Goal: Find specific page/section: Find specific page/section

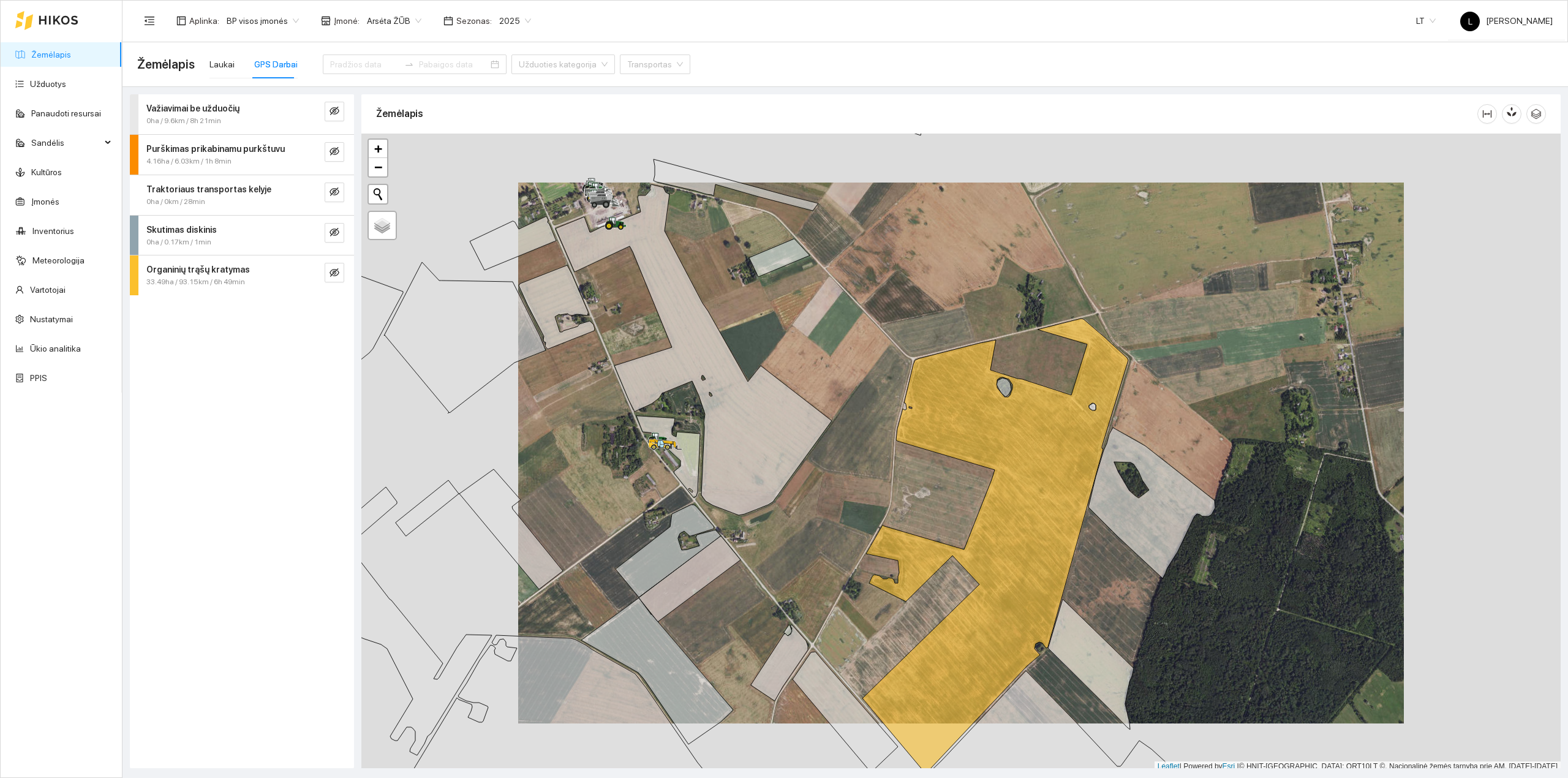
scroll to position [3, 0]
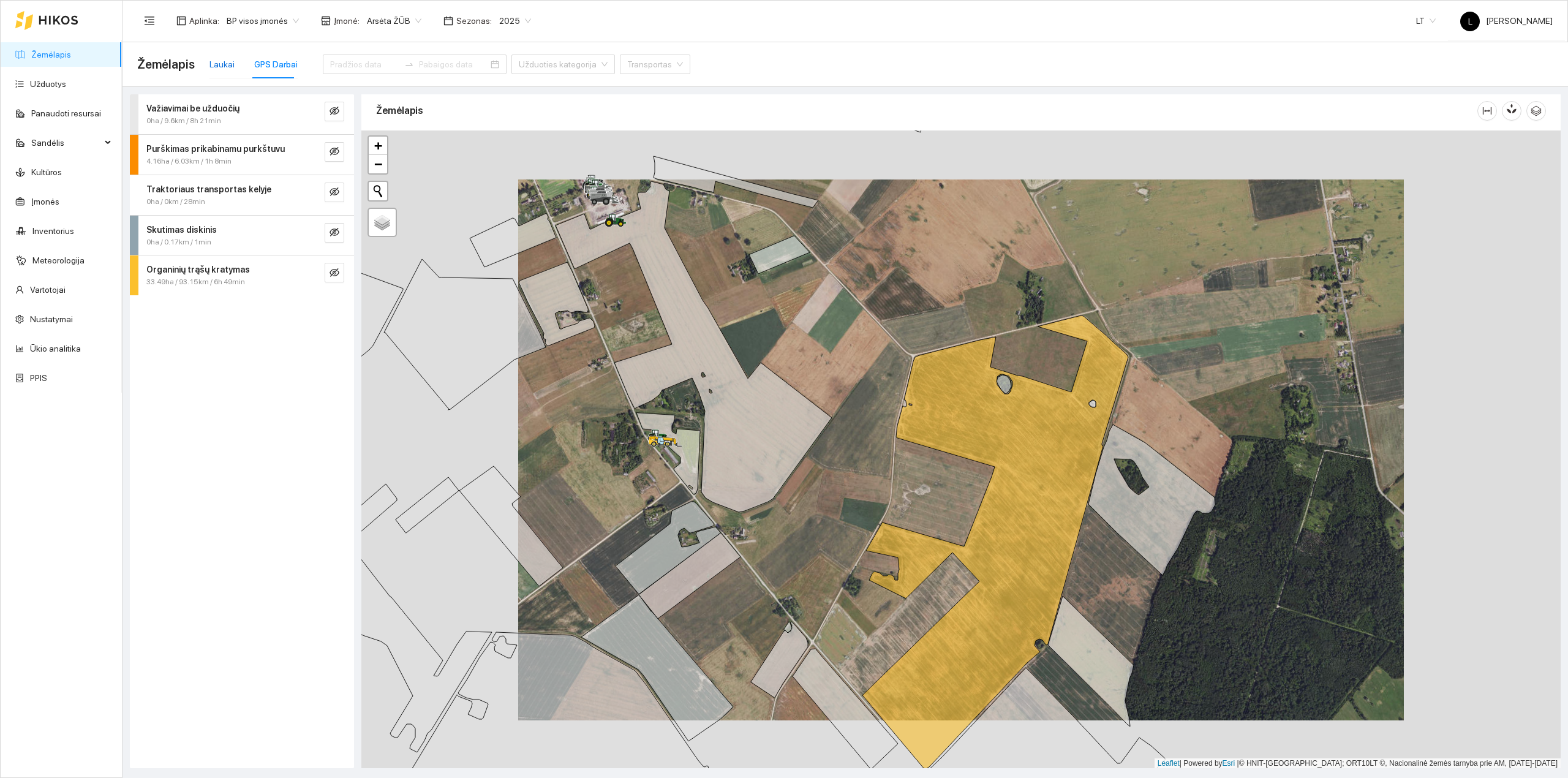
click at [210, 64] on div "Laukai" at bounding box center [222, 64] width 25 height 13
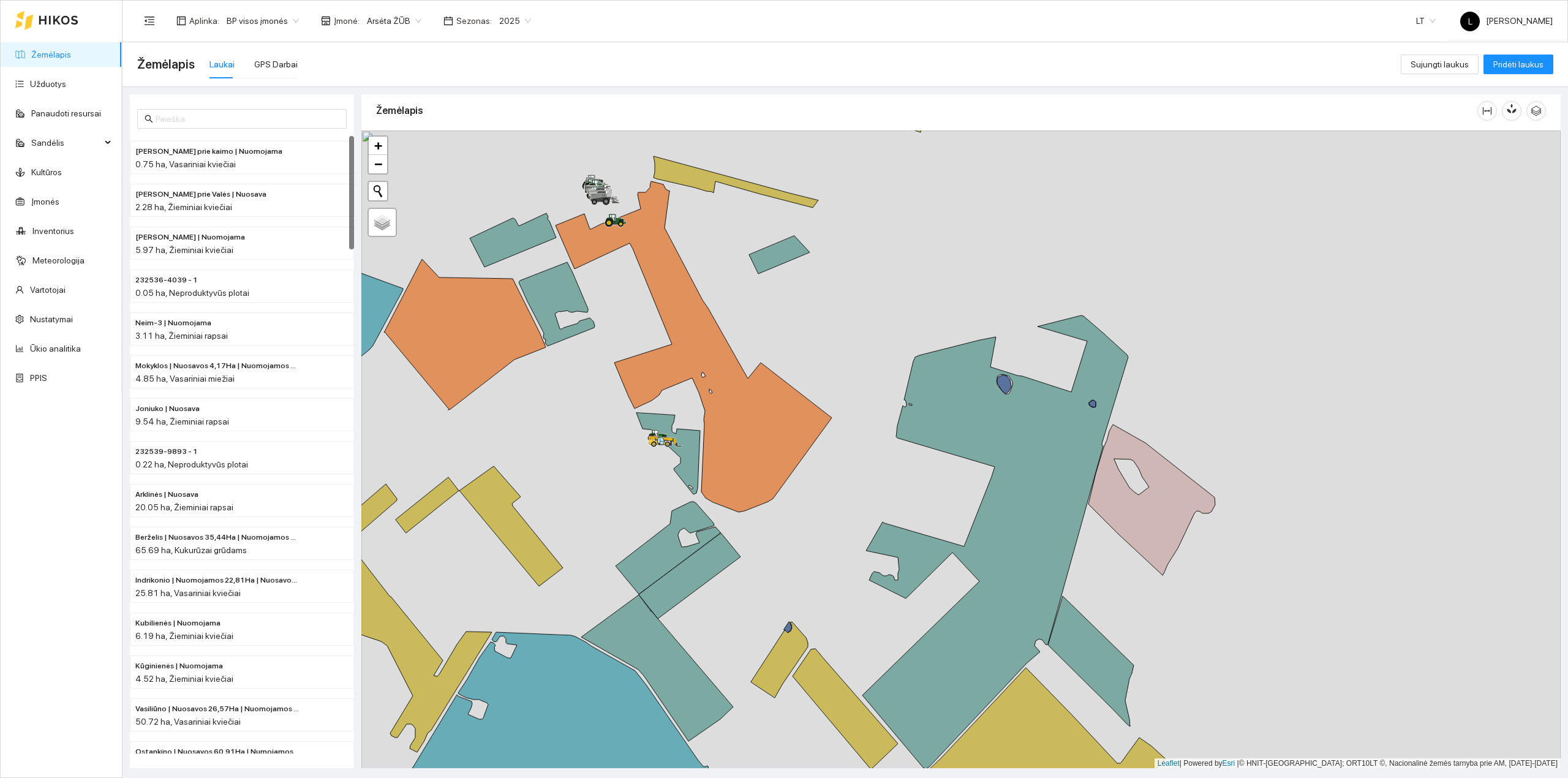
click at [34, 59] on link "Žemėlapis" at bounding box center [51, 54] width 40 height 10
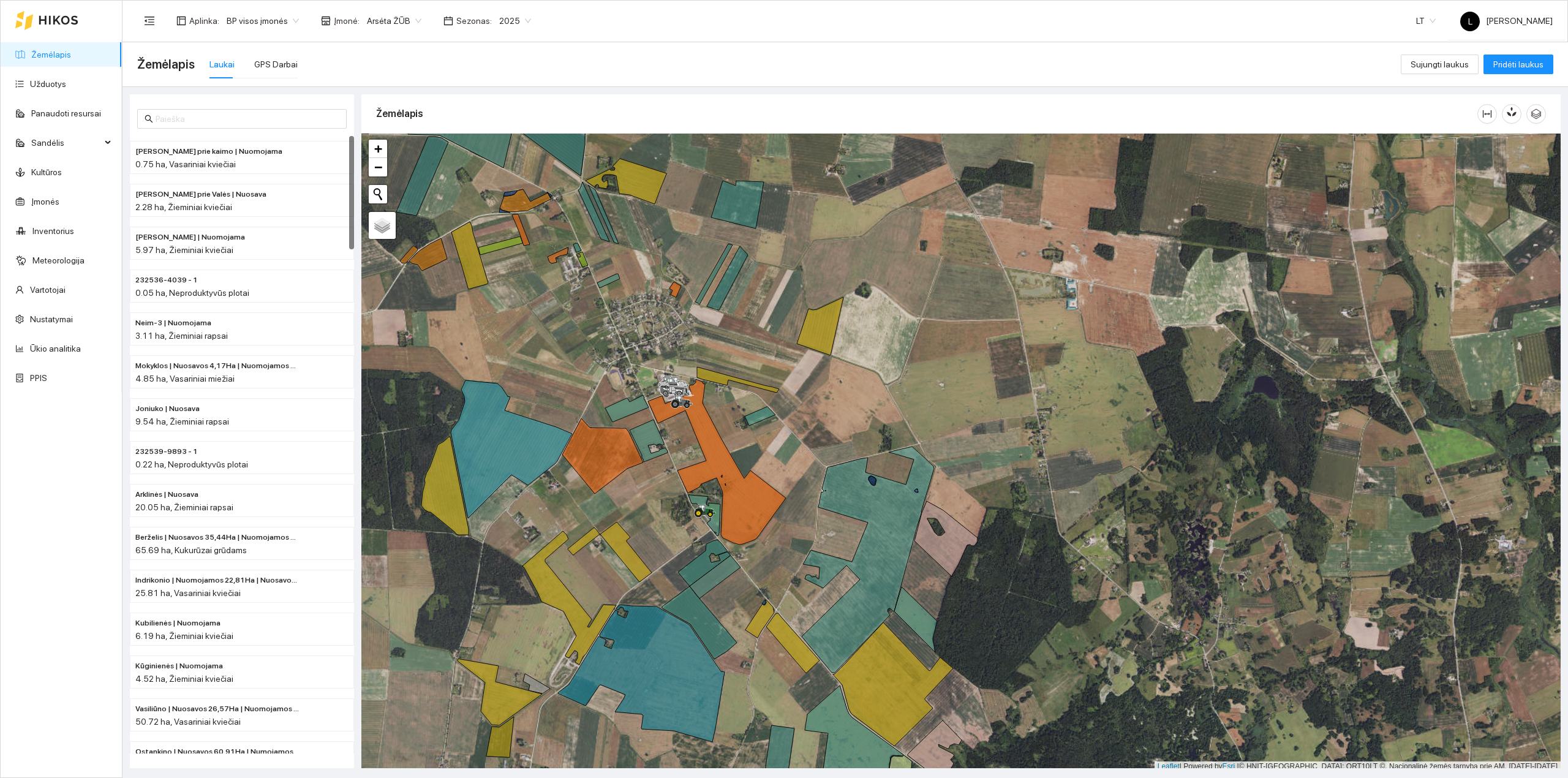
click at [35, 52] on link "Žemėlapis" at bounding box center [51, 54] width 40 height 10
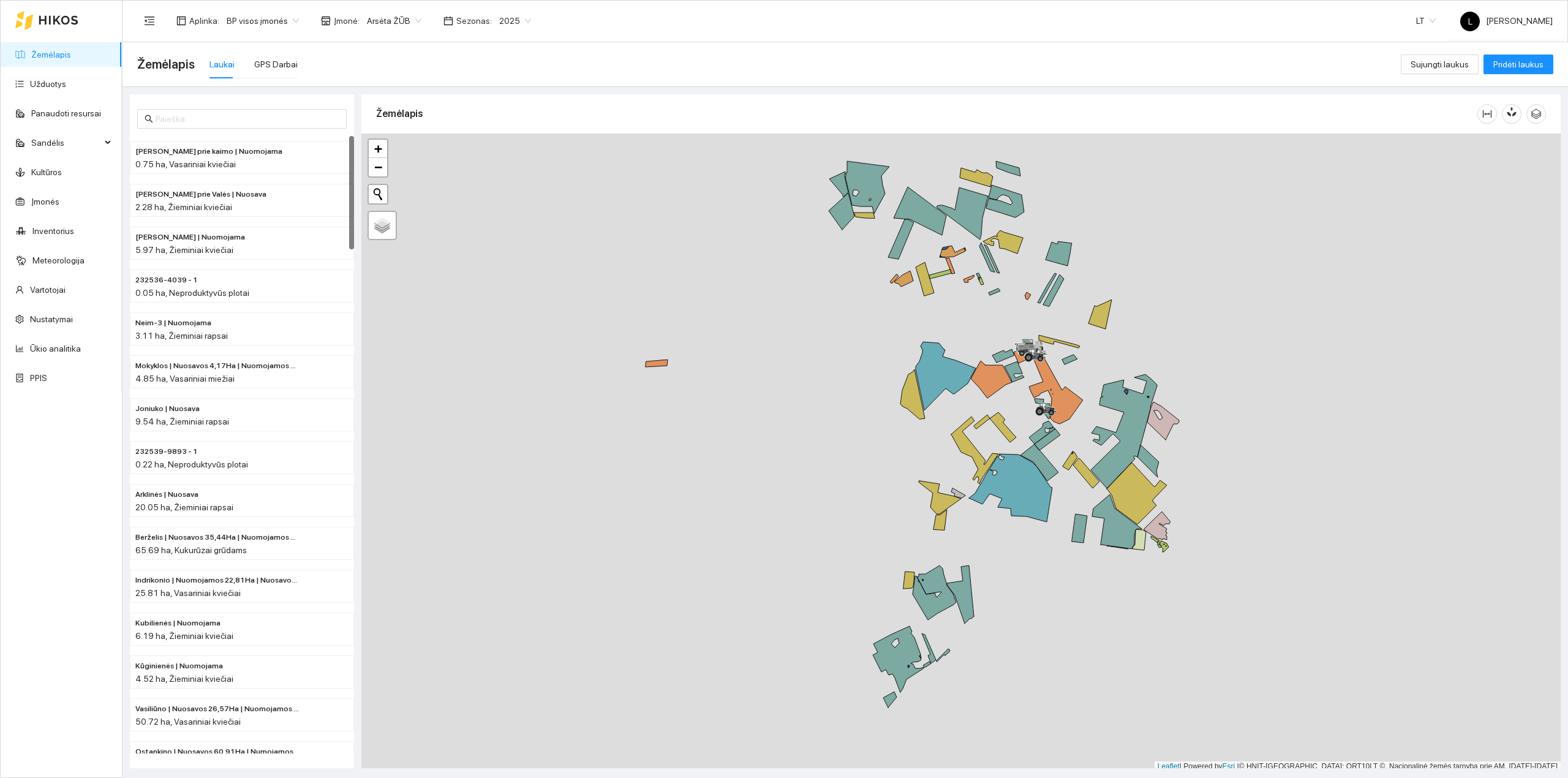
scroll to position [3, 0]
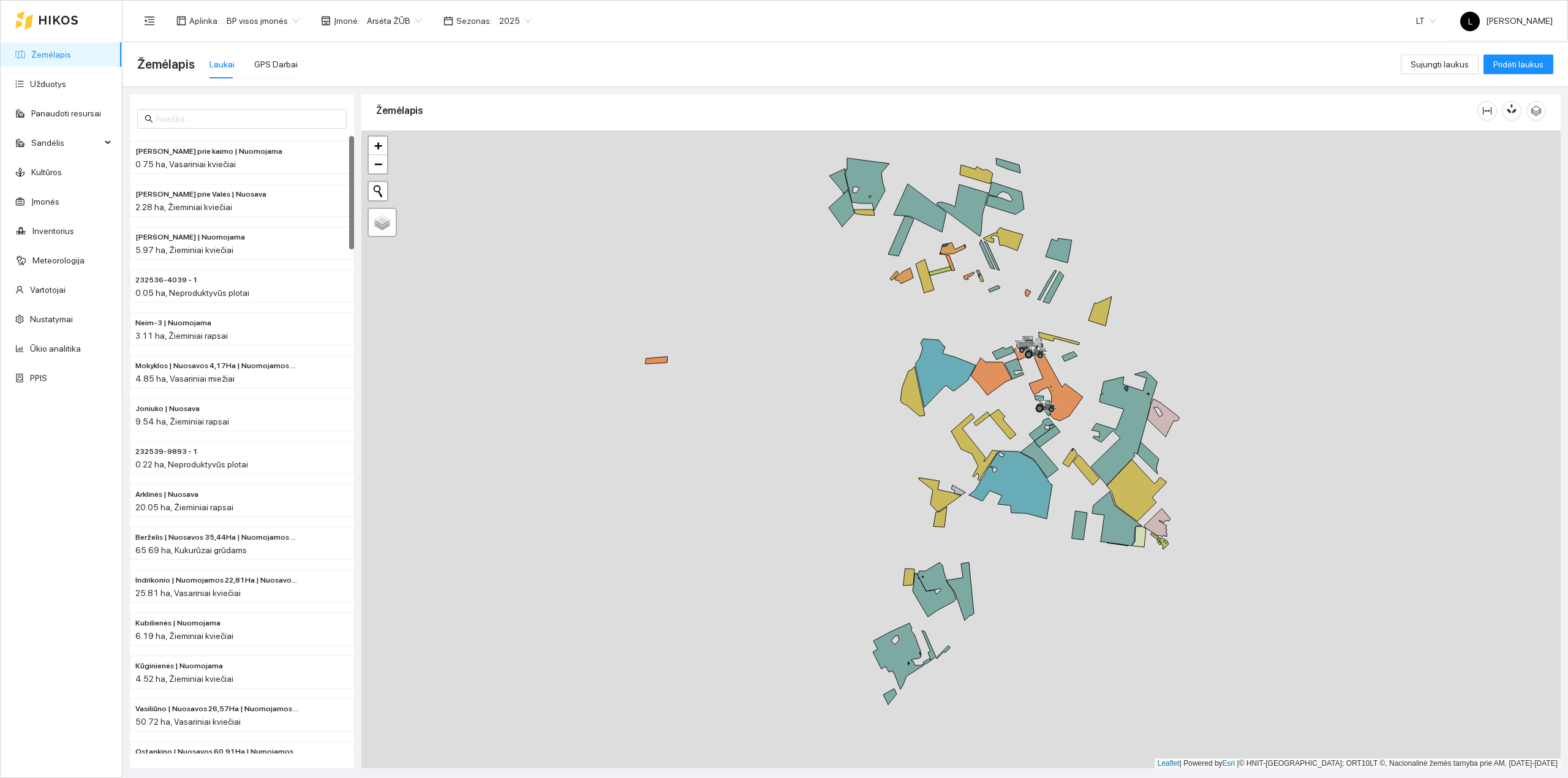
drag, startPoint x: 1064, startPoint y: 477, endPoint x: 727, endPoint y: 625, distance: 368.1
click at [739, 629] on div at bounding box center [961, 450] width 1199 height 638
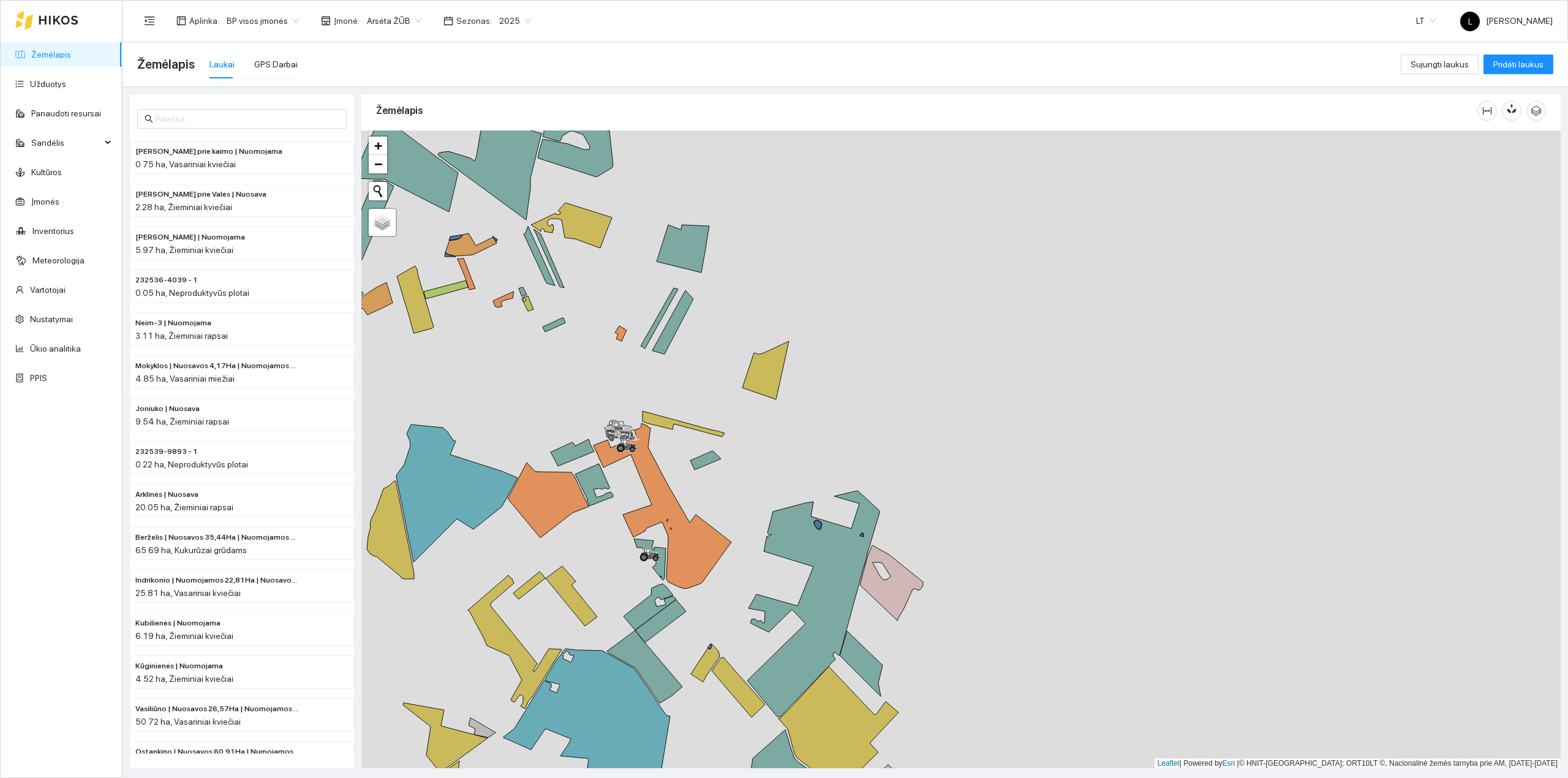
drag, startPoint x: 702, startPoint y: 550, endPoint x: 764, endPoint y: 494, distance: 83.5
click at [731, 494] on icon at bounding box center [663, 506] width 138 height 166
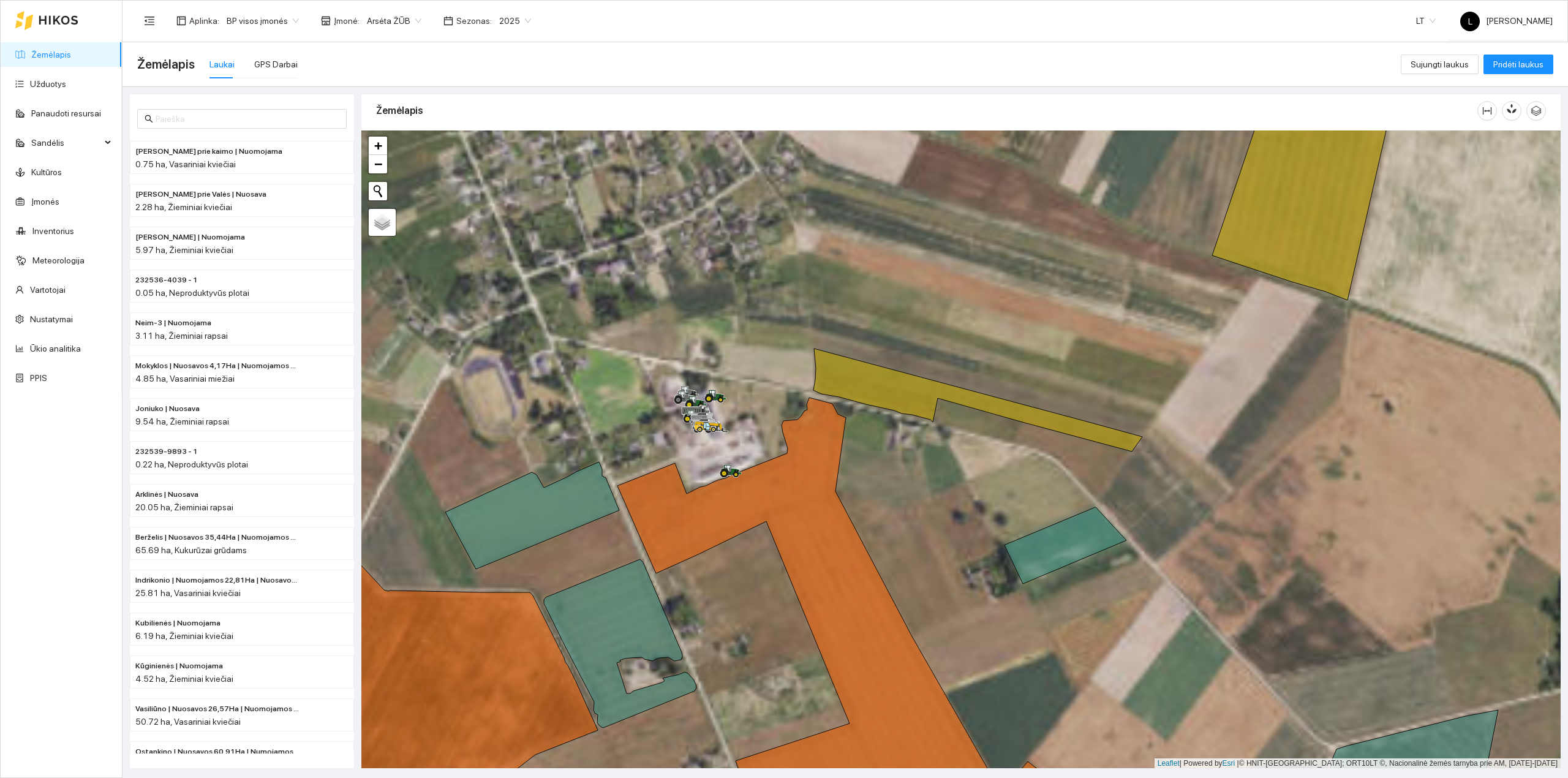
drag, startPoint x: 766, startPoint y: 444, endPoint x: 731, endPoint y: 406, distance: 51.7
click at [733, 408] on div at bounding box center [961, 450] width 1199 height 638
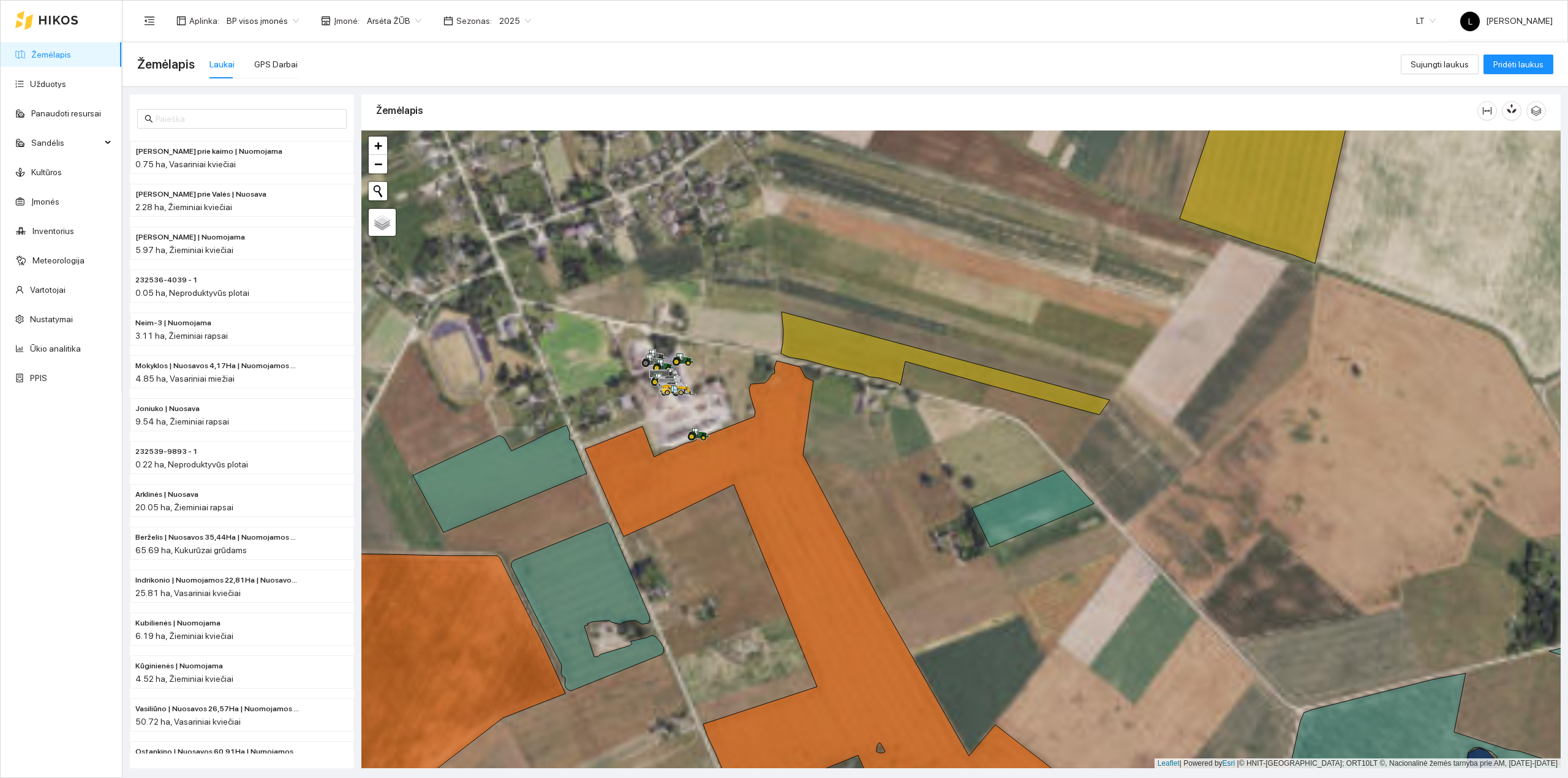
drag, startPoint x: 679, startPoint y: 407, endPoint x: 673, endPoint y: 428, distance: 21.8
click at [674, 428] on div at bounding box center [961, 450] width 1199 height 638
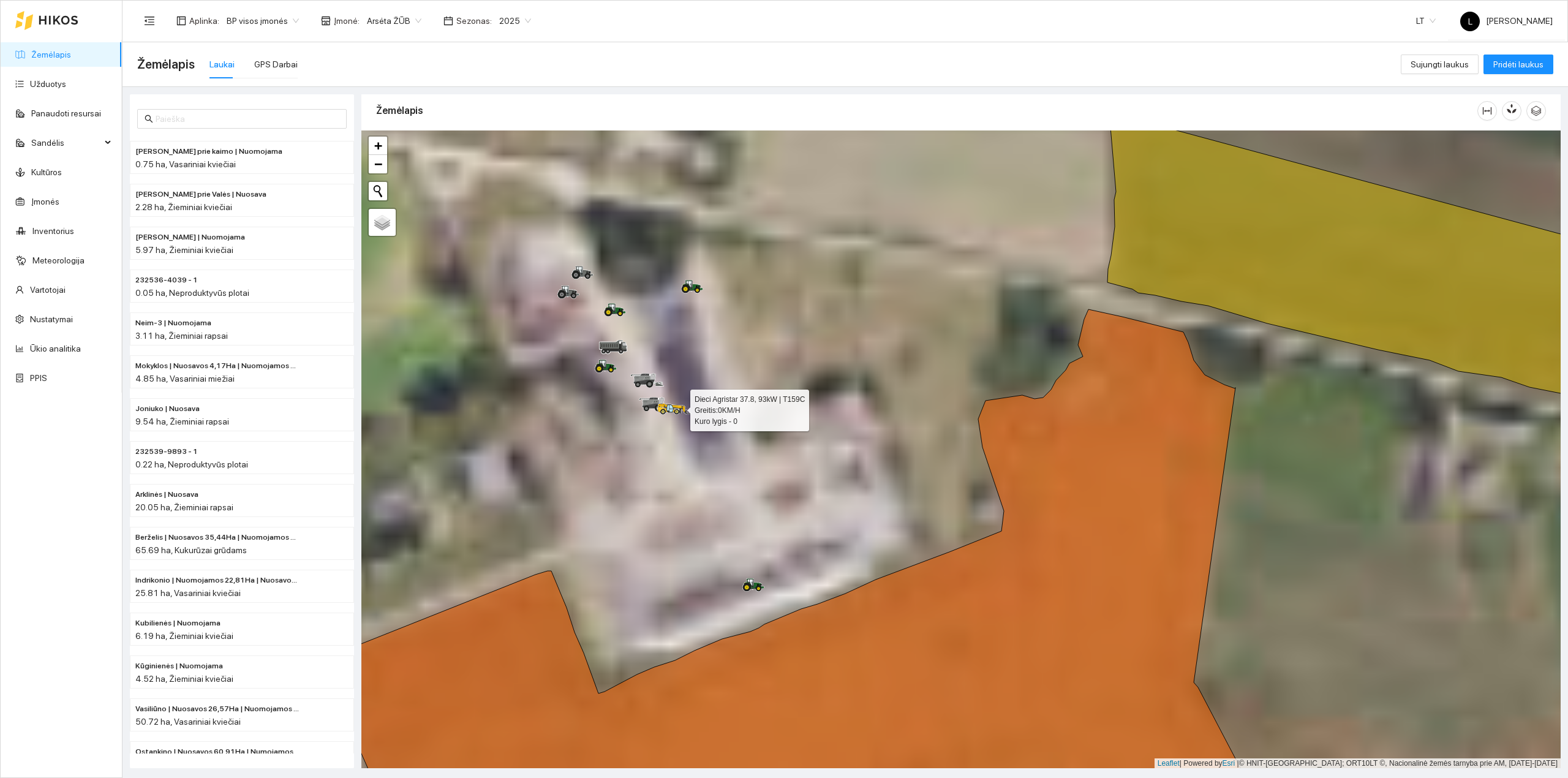
drag, startPoint x: 652, startPoint y: 366, endPoint x: 670, endPoint y: 406, distance: 43.9
click at [670, 406] on icon at bounding box center [674, 409] width 34 height 12
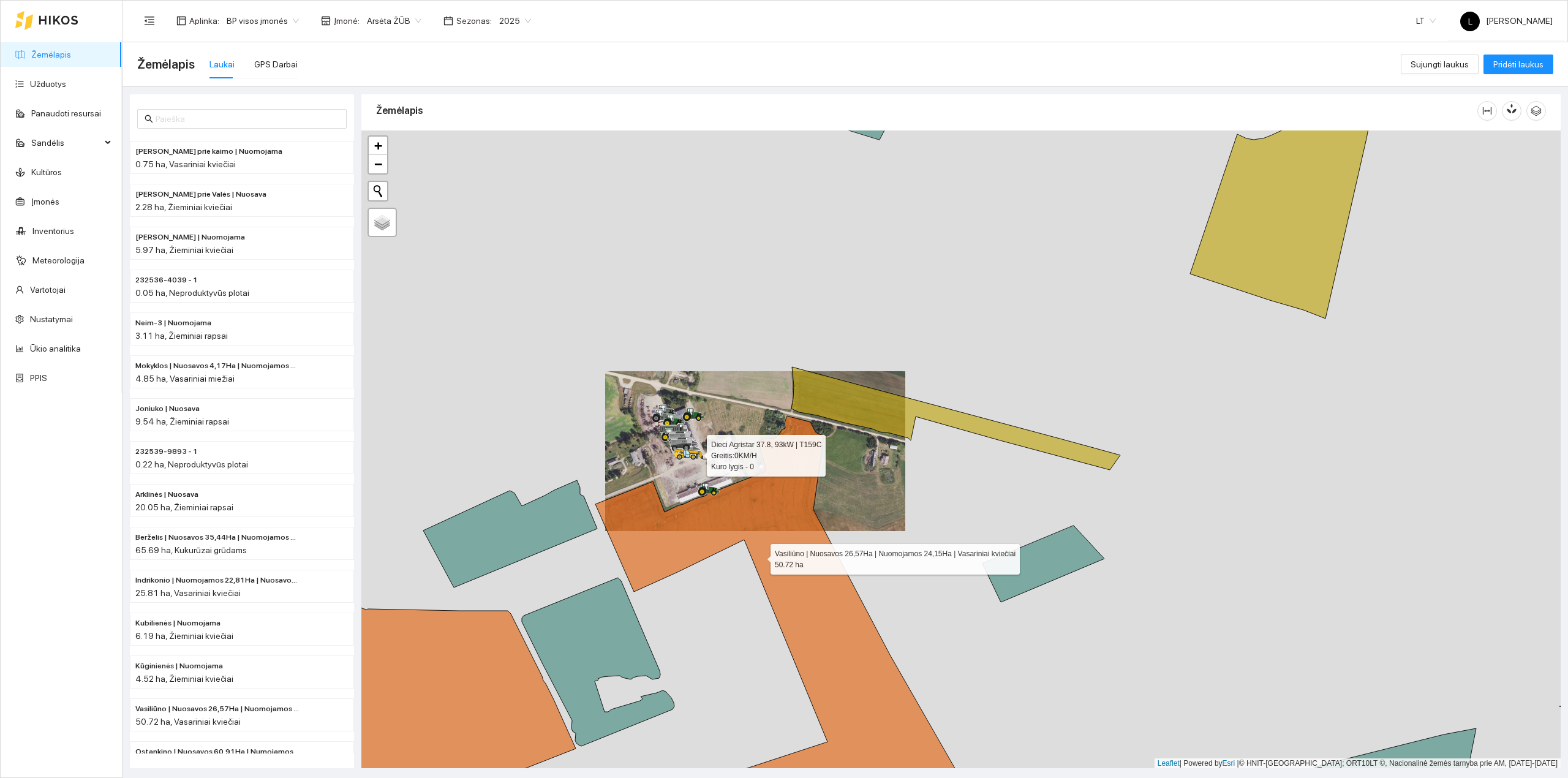
drag, startPoint x: 759, startPoint y: 557, endPoint x: 753, endPoint y: 375, distance: 182.1
click at [753, 416] on icon at bounding box center [835, 625] width 481 height 418
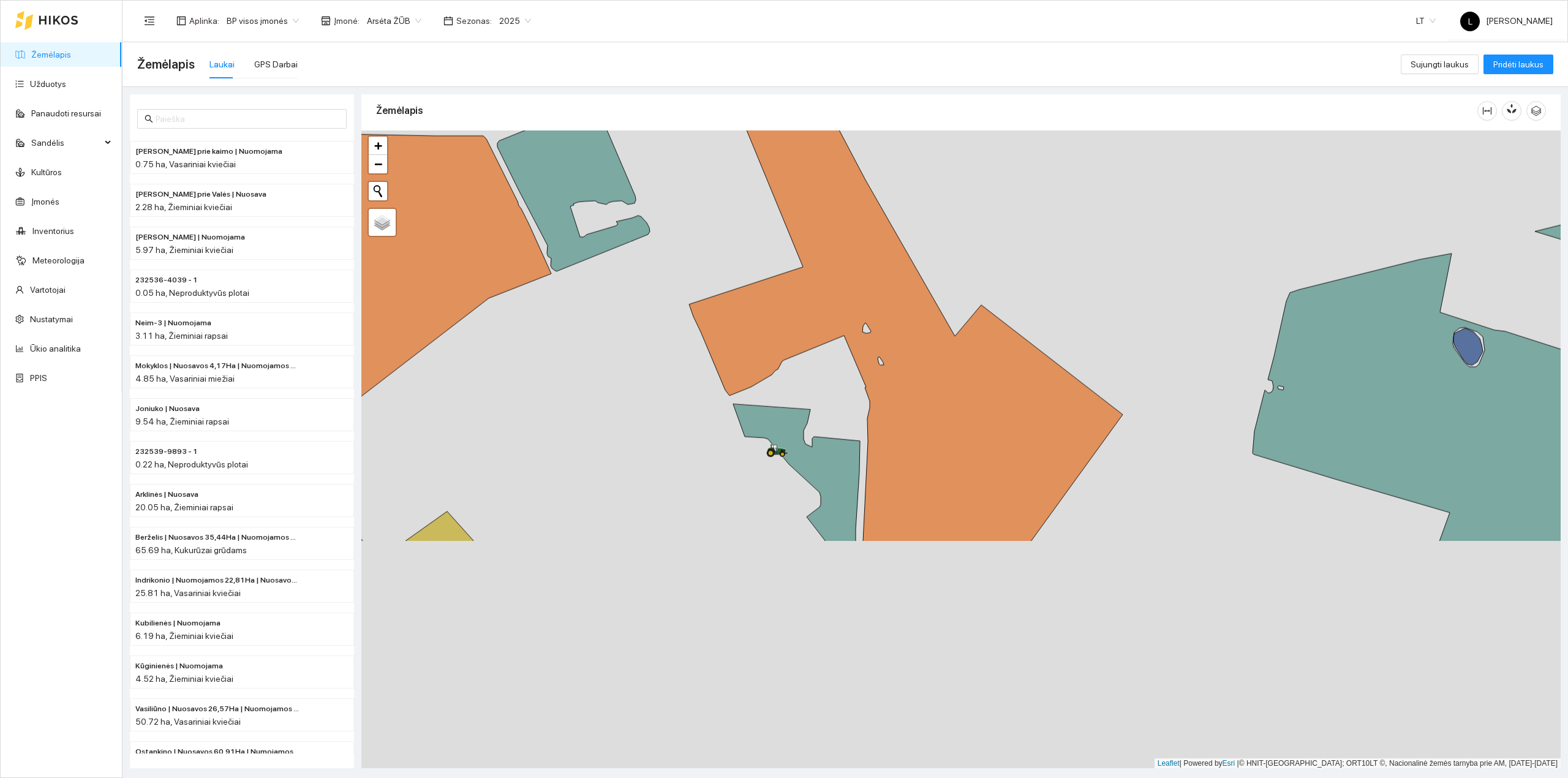
drag, startPoint x: 753, startPoint y: 219, endPoint x: 746, endPoint y: 202, distance: 18.4
click at [745, 179] on div at bounding box center [961, 450] width 1199 height 638
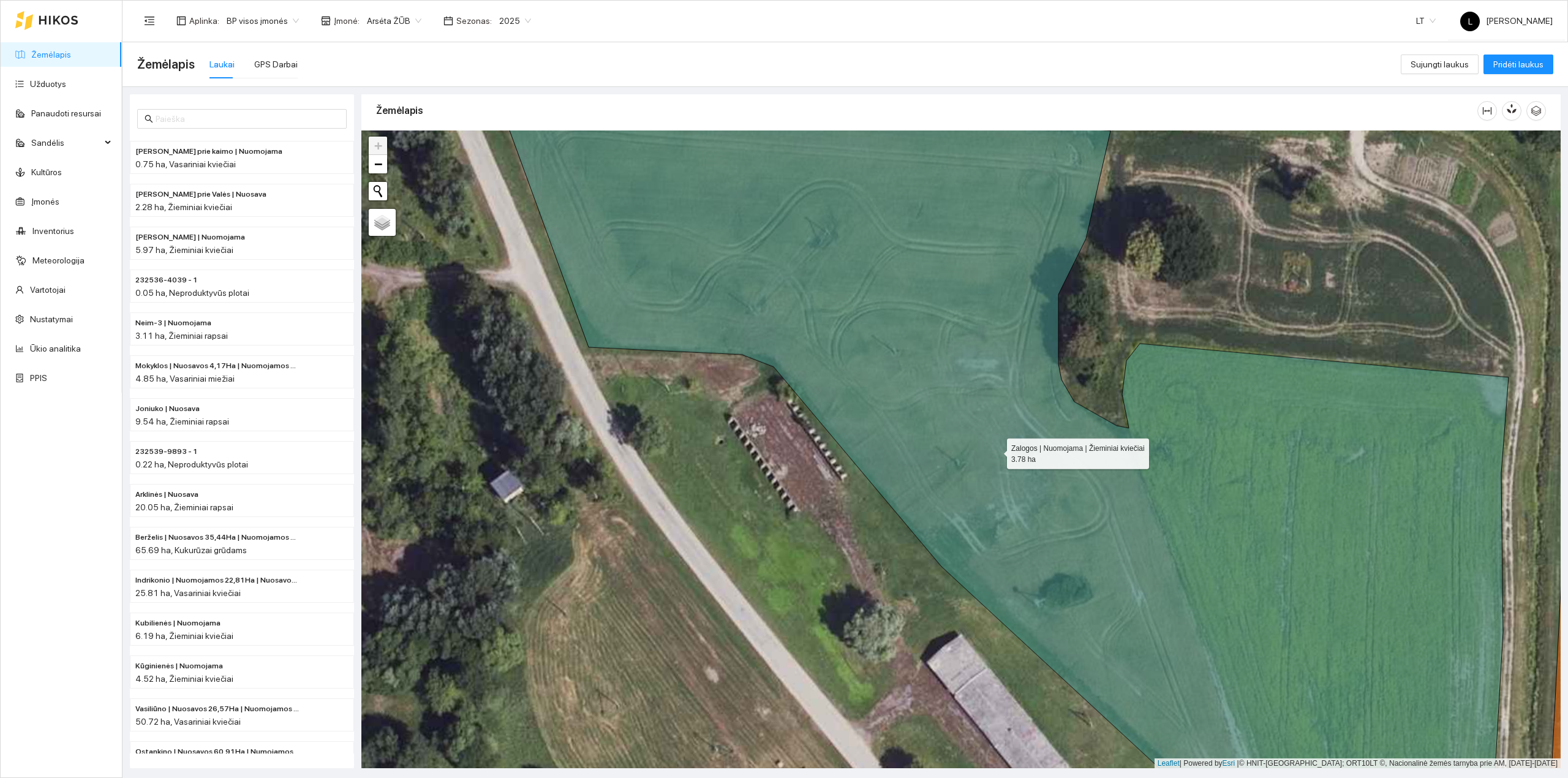
drag, startPoint x: 968, startPoint y: 426, endPoint x: 727, endPoint y: 145, distance: 370.2
click at [727, 145] on icon at bounding box center [1001, 461] width 1015 height 748
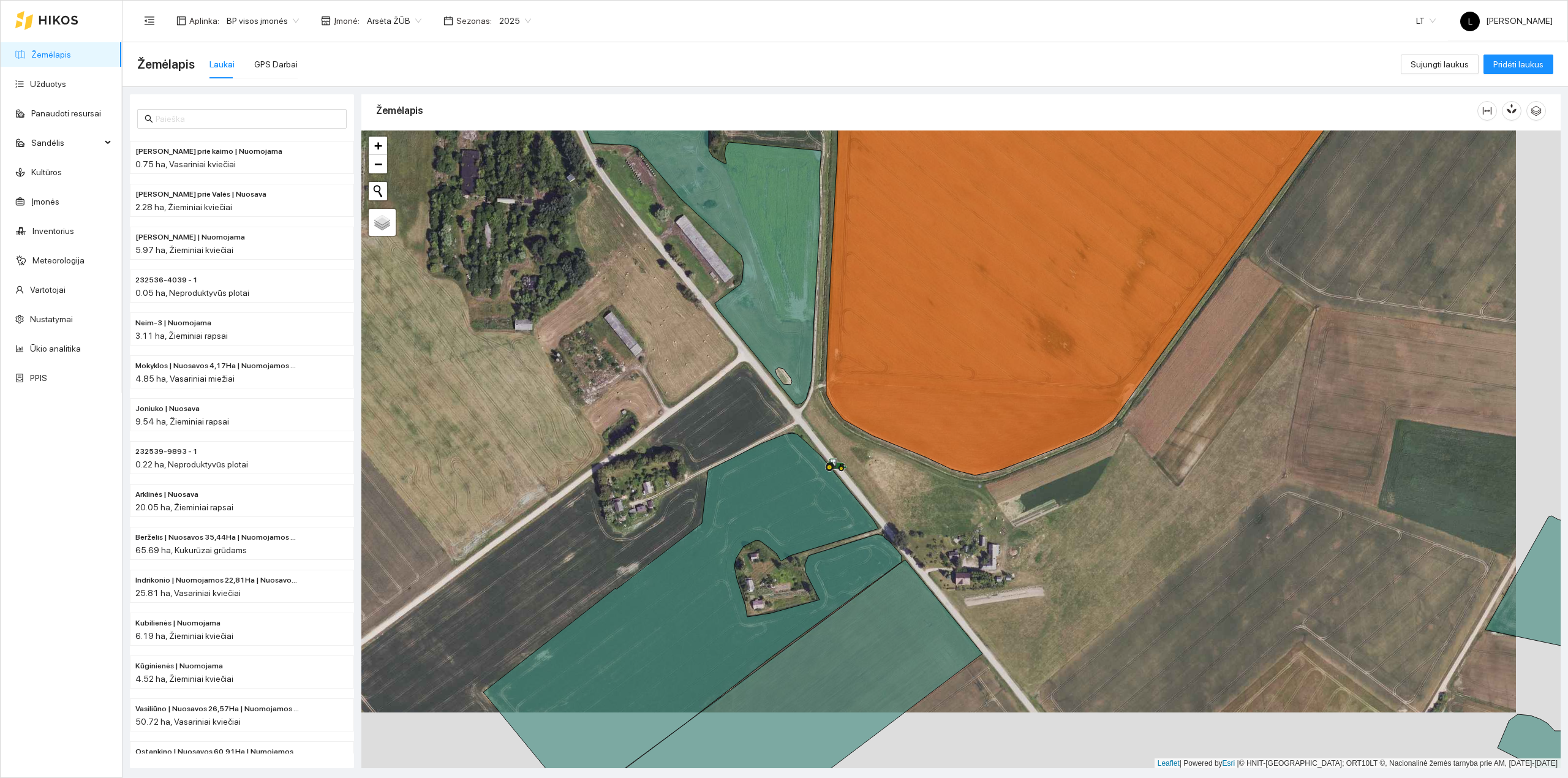
drag, startPoint x: 912, startPoint y: 457, endPoint x: 827, endPoint y: 381, distance: 114.0
click at [824, 372] on div at bounding box center [961, 450] width 1199 height 638
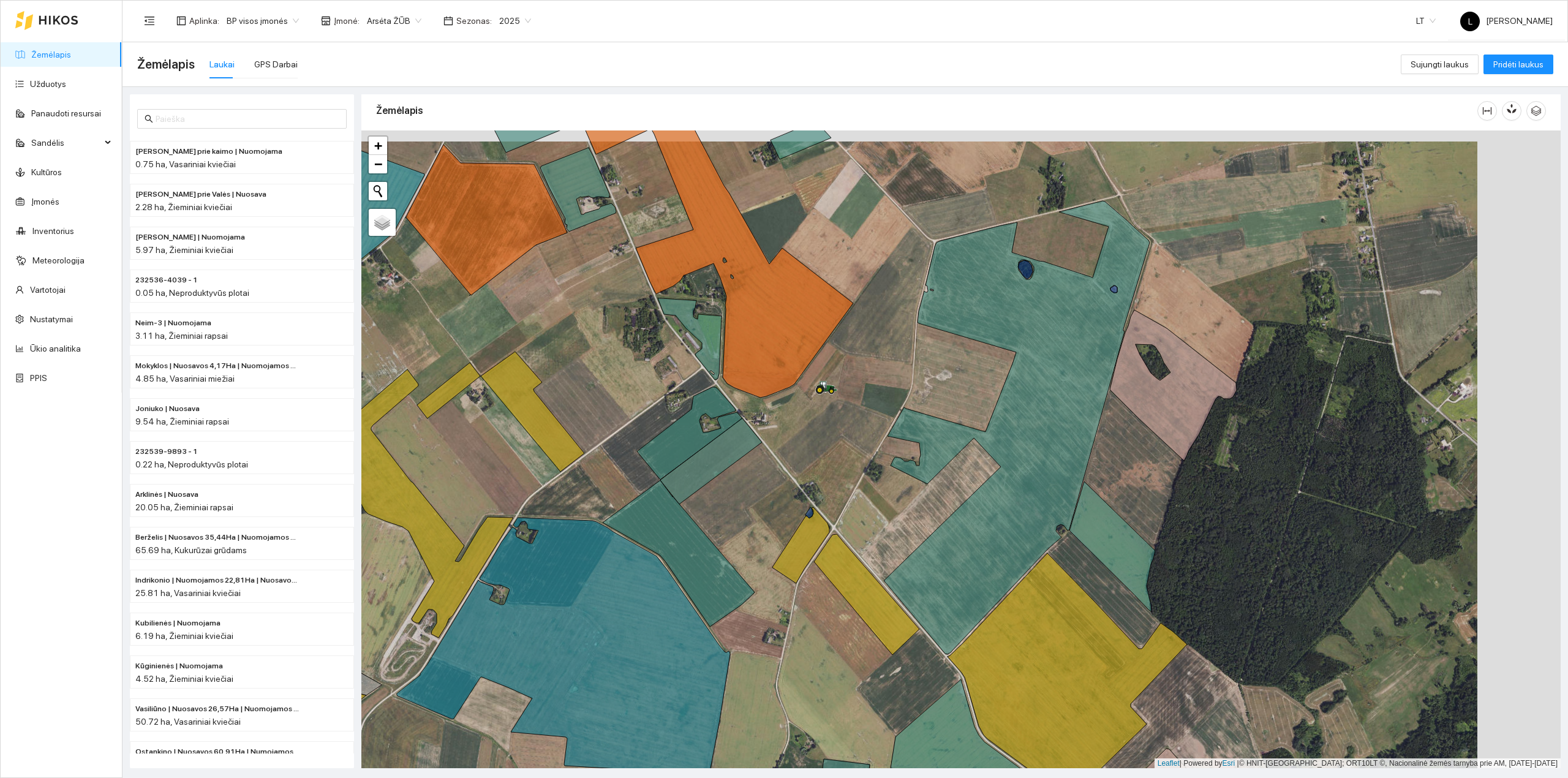
drag, startPoint x: 914, startPoint y: 467, endPoint x: 396, endPoint y: 354, distance: 530.2
click at [723, 486] on div at bounding box center [961, 450] width 1199 height 638
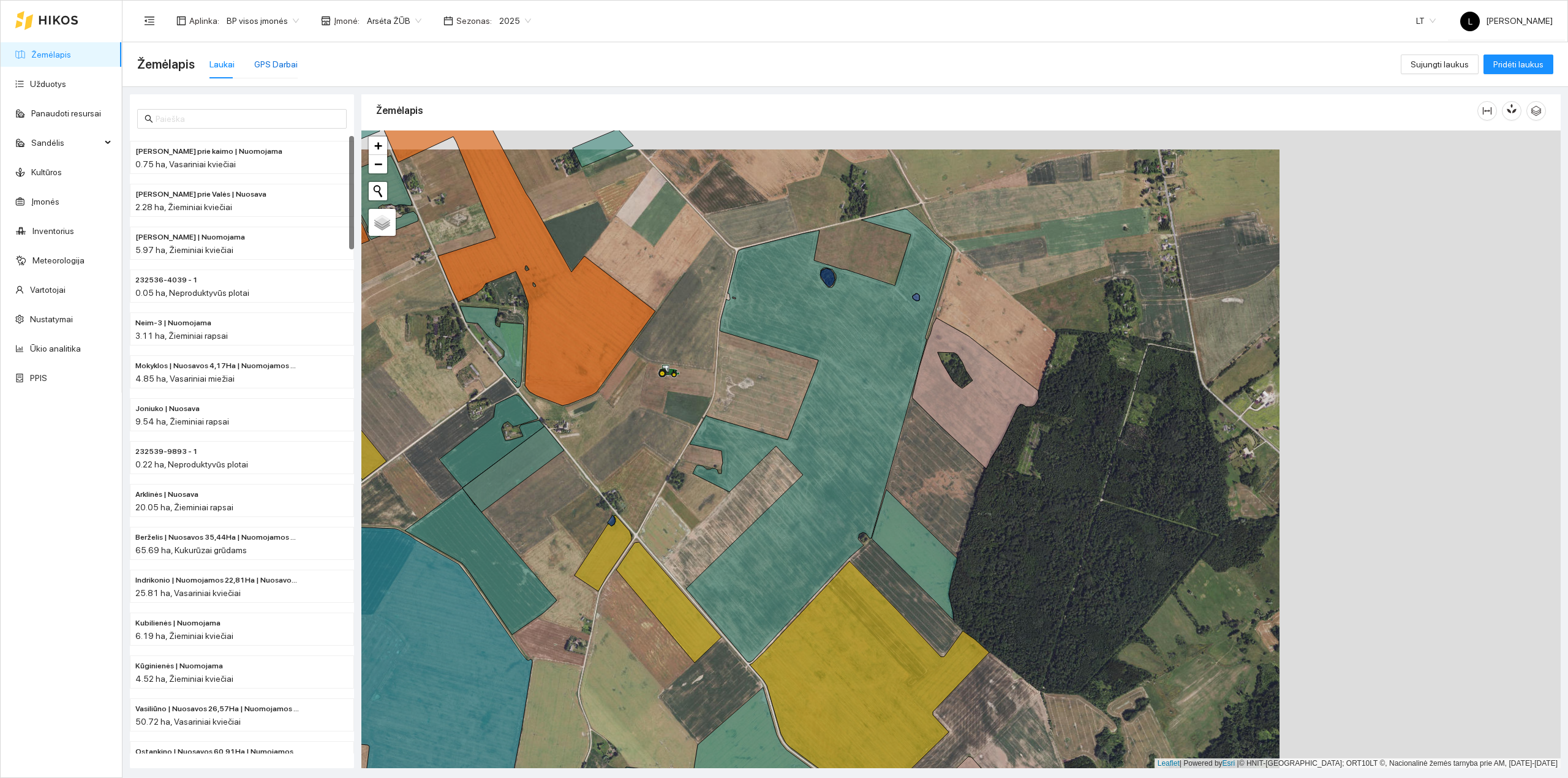
click at [260, 64] on div "GPS Darbai" at bounding box center [275, 64] width 44 height 13
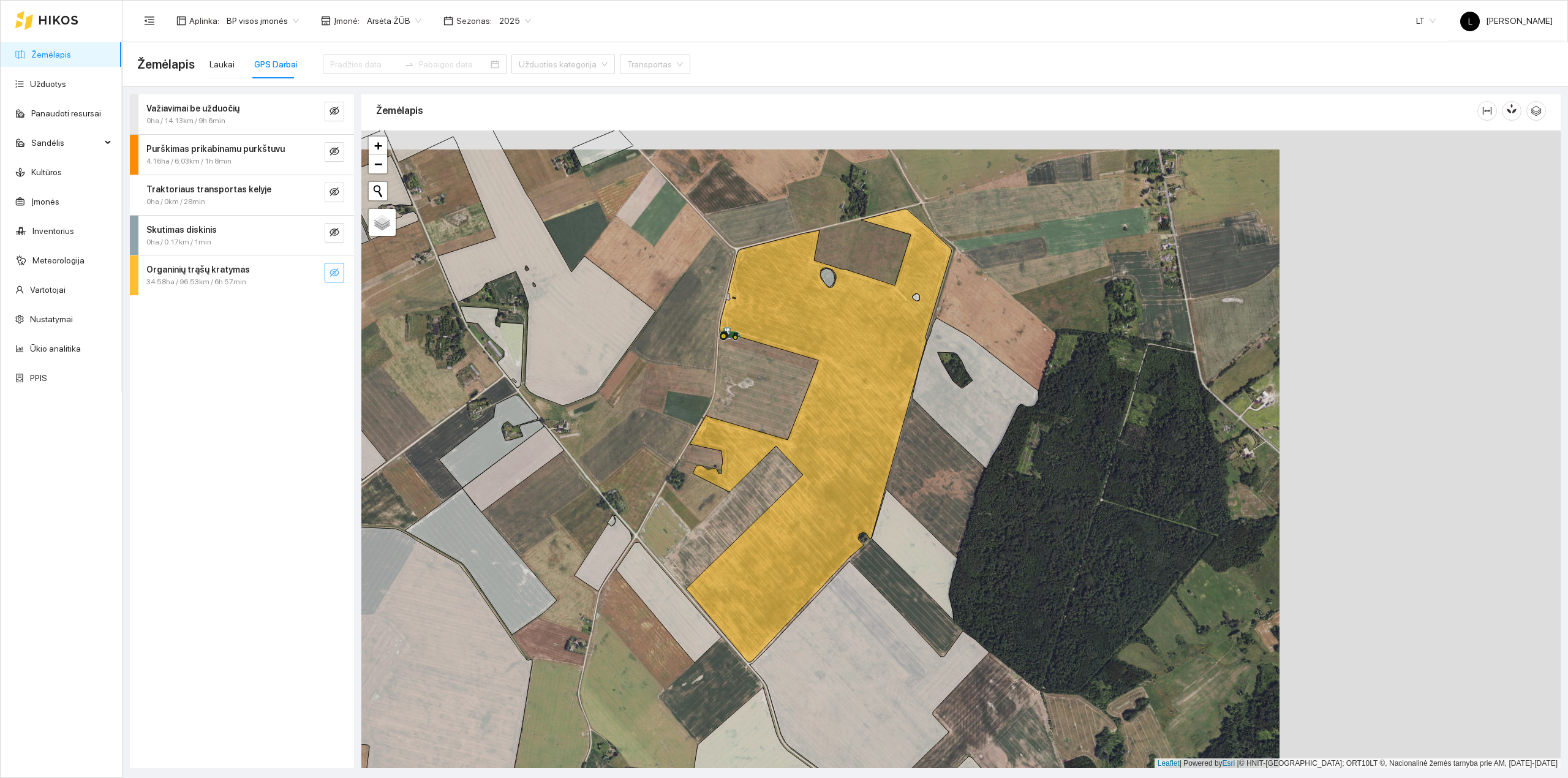
click at [337, 275] on icon "eye-invisible" at bounding box center [334, 272] width 10 height 10
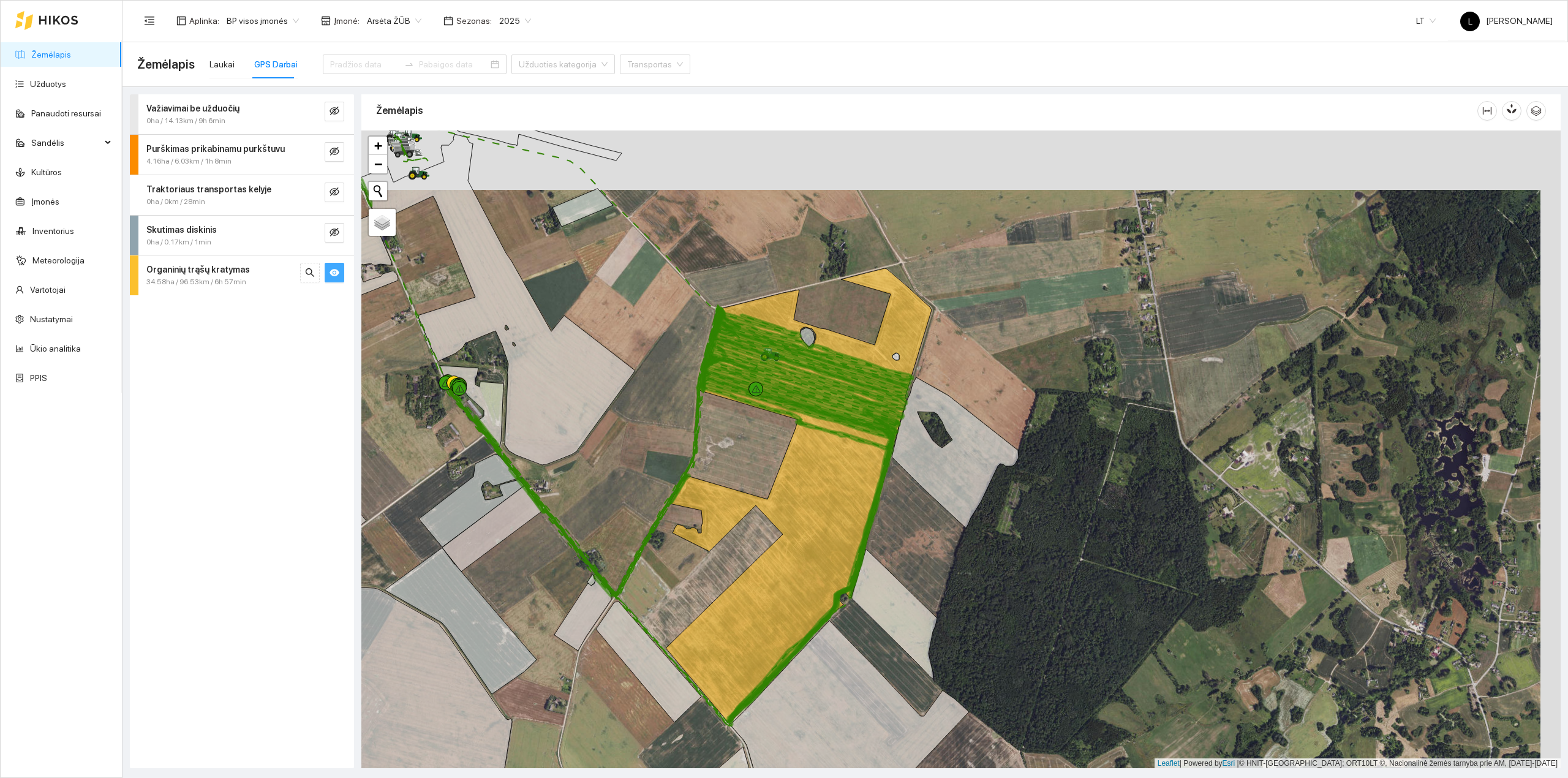
drag, startPoint x: 843, startPoint y: 314, endPoint x: 798, endPoint y: 445, distance: 138.5
click at [799, 406] on icon at bounding box center [804, 357] width 206 height 98
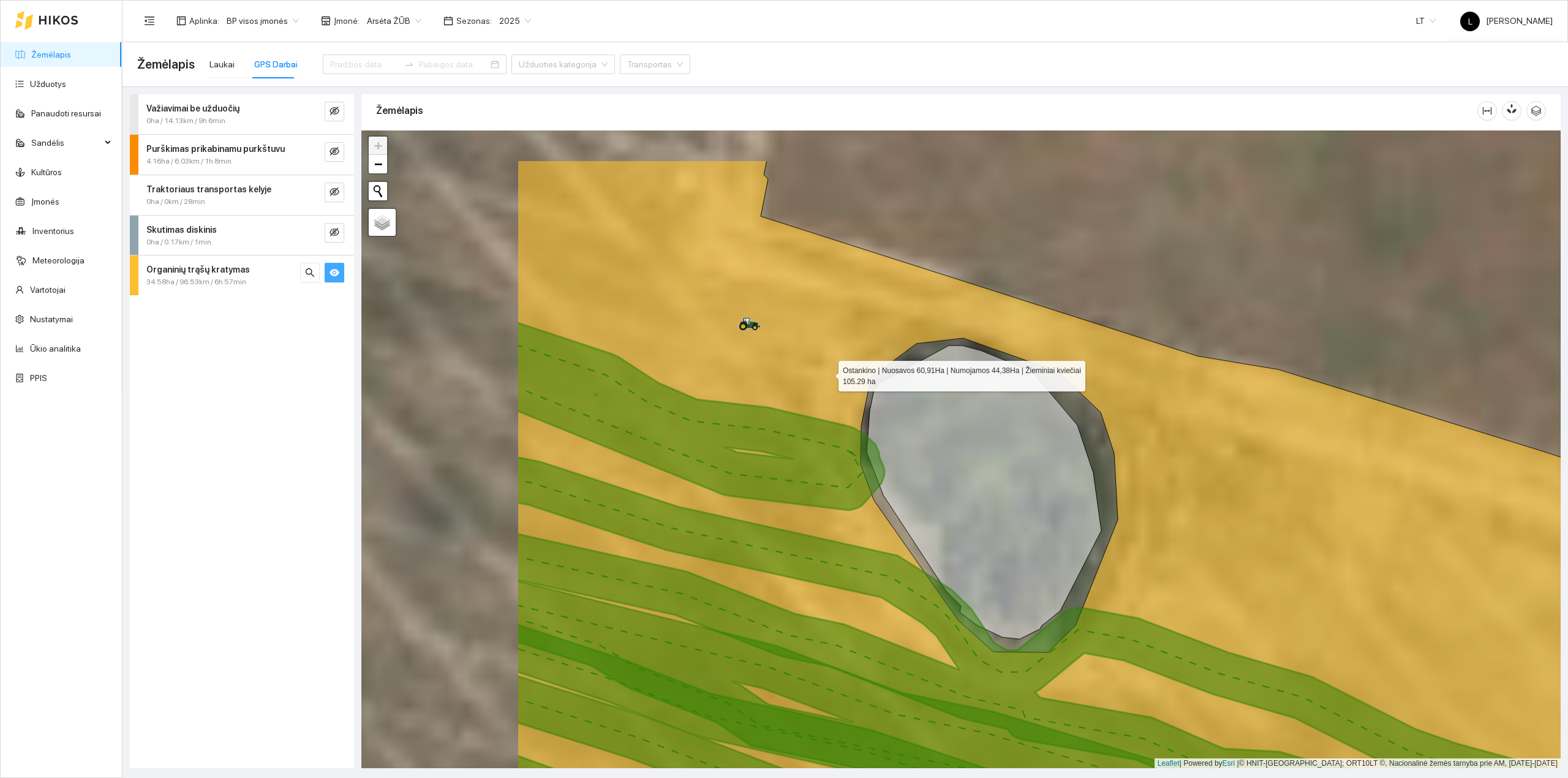
drag, startPoint x: 601, startPoint y: 311, endPoint x: 911, endPoint y: 395, distance: 321.2
click at [911, 395] on icon at bounding box center [1238, 545] width 1441 height 768
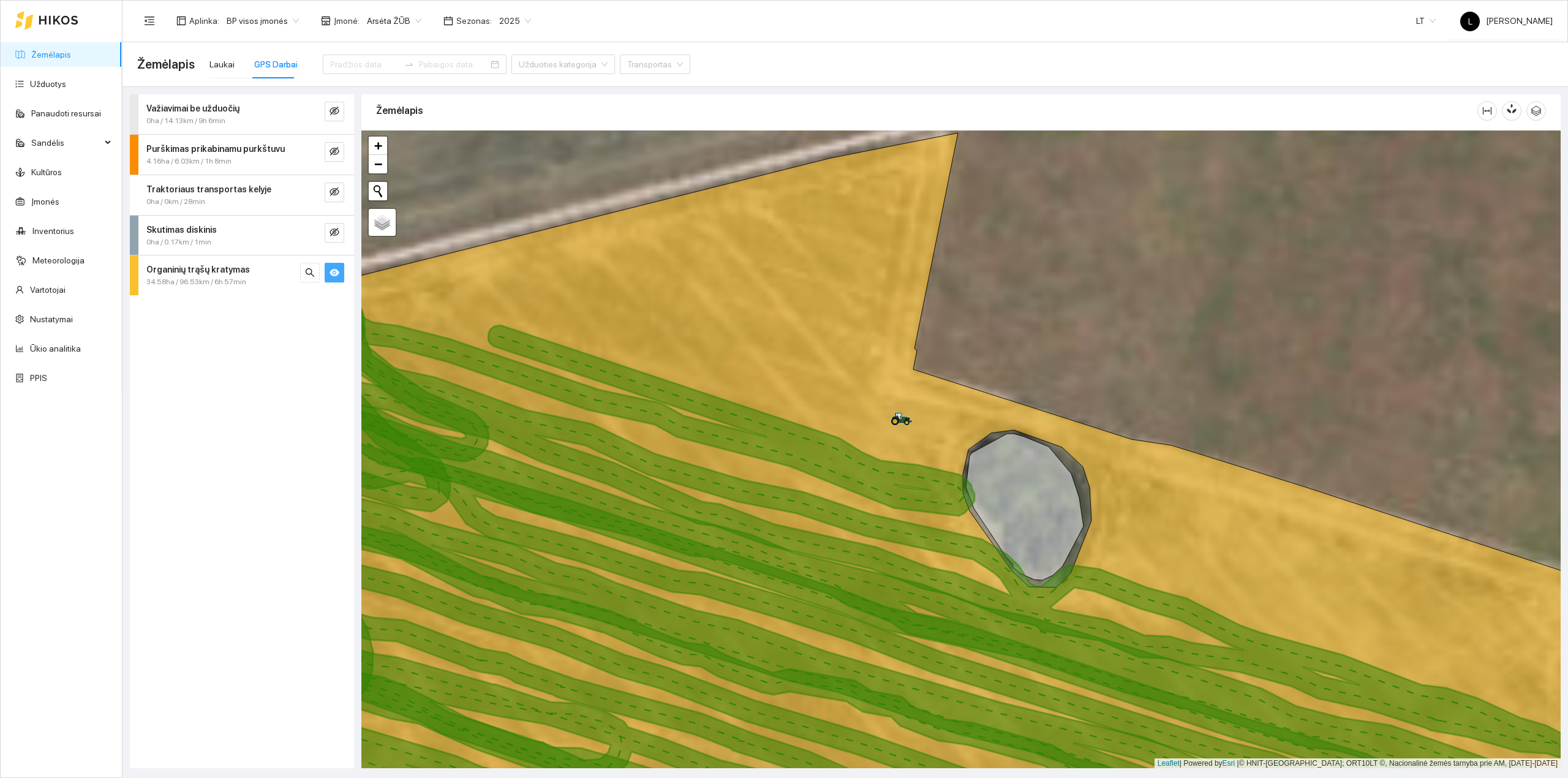
drag, startPoint x: 872, startPoint y: 471, endPoint x: 903, endPoint y: 489, distance: 35.8
click at [885, 479] on icon at bounding box center [650, 412] width 648 height 209
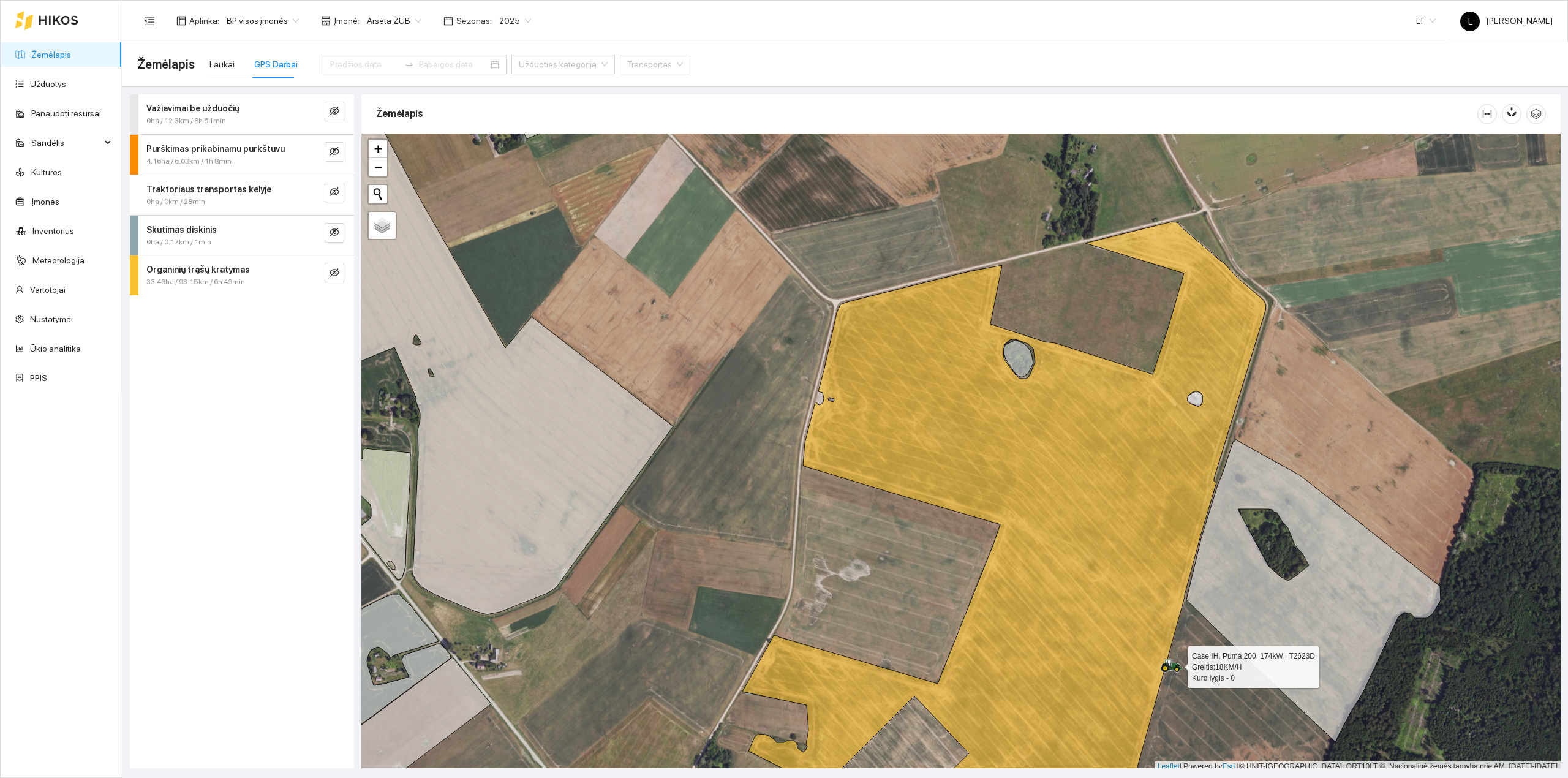
scroll to position [3, 0]
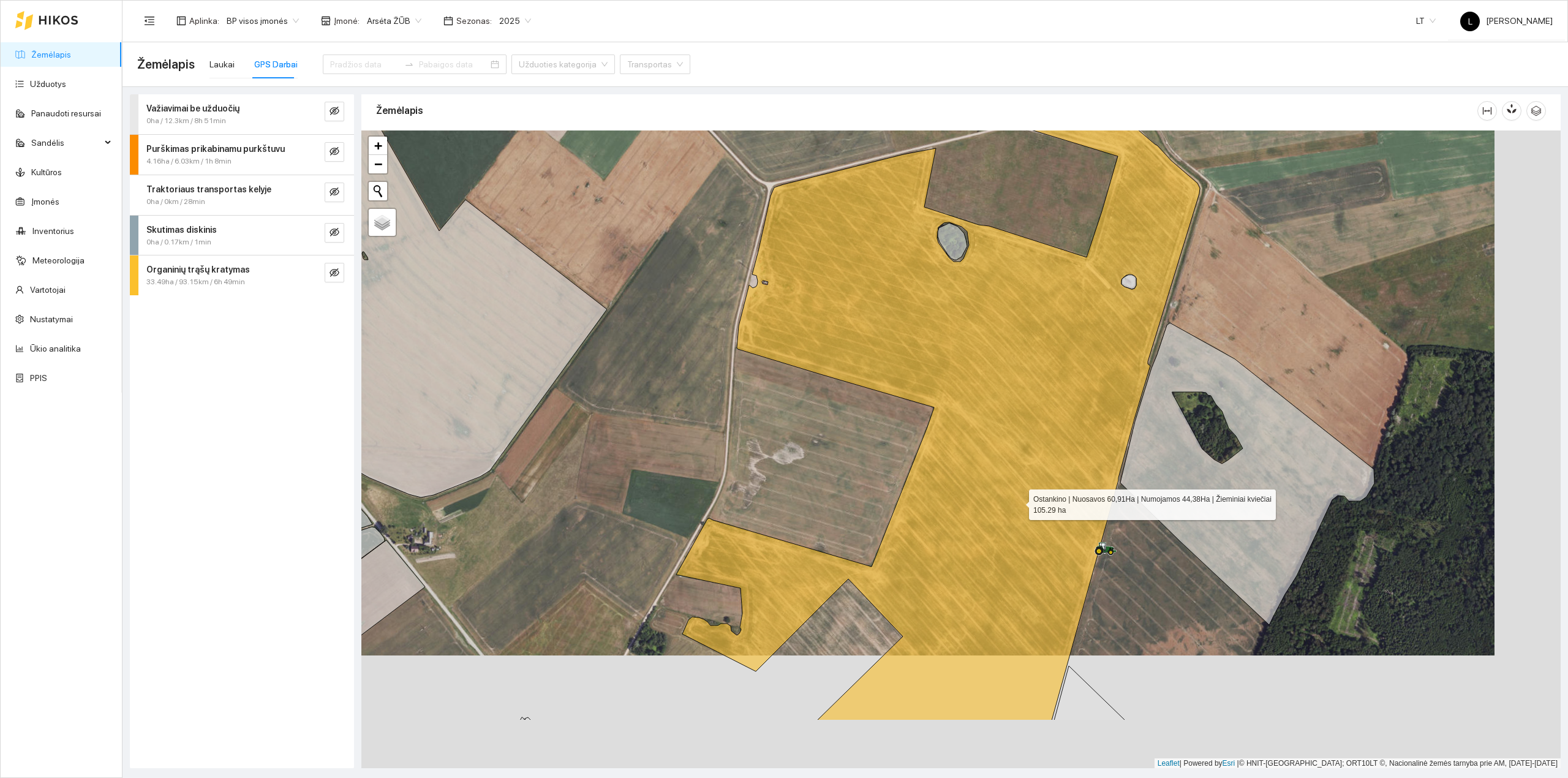
drag, startPoint x: 1093, startPoint y: 635, endPoint x: 893, endPoint y: 346, distance: 351.5
click at [950, 373] on icon at bounding box center [938, 413] width 524 height 616
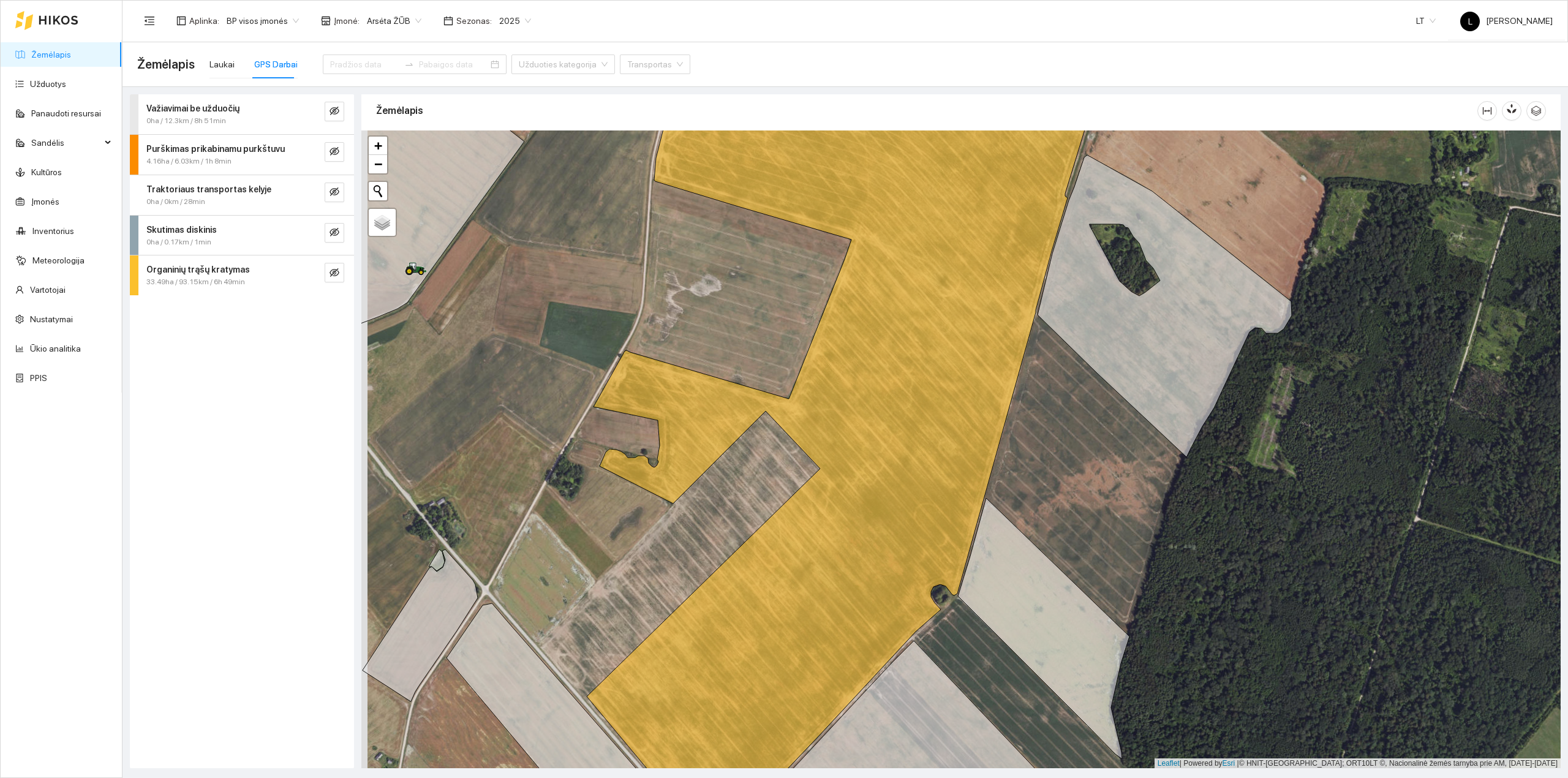
drag, startPoint x: 556, startPoint y: 321, endPoint x: 781, endPoint y: 321, distance: 225.0
click at [776, 319] on div at bounding box center [961, 450] width 1199 height 638
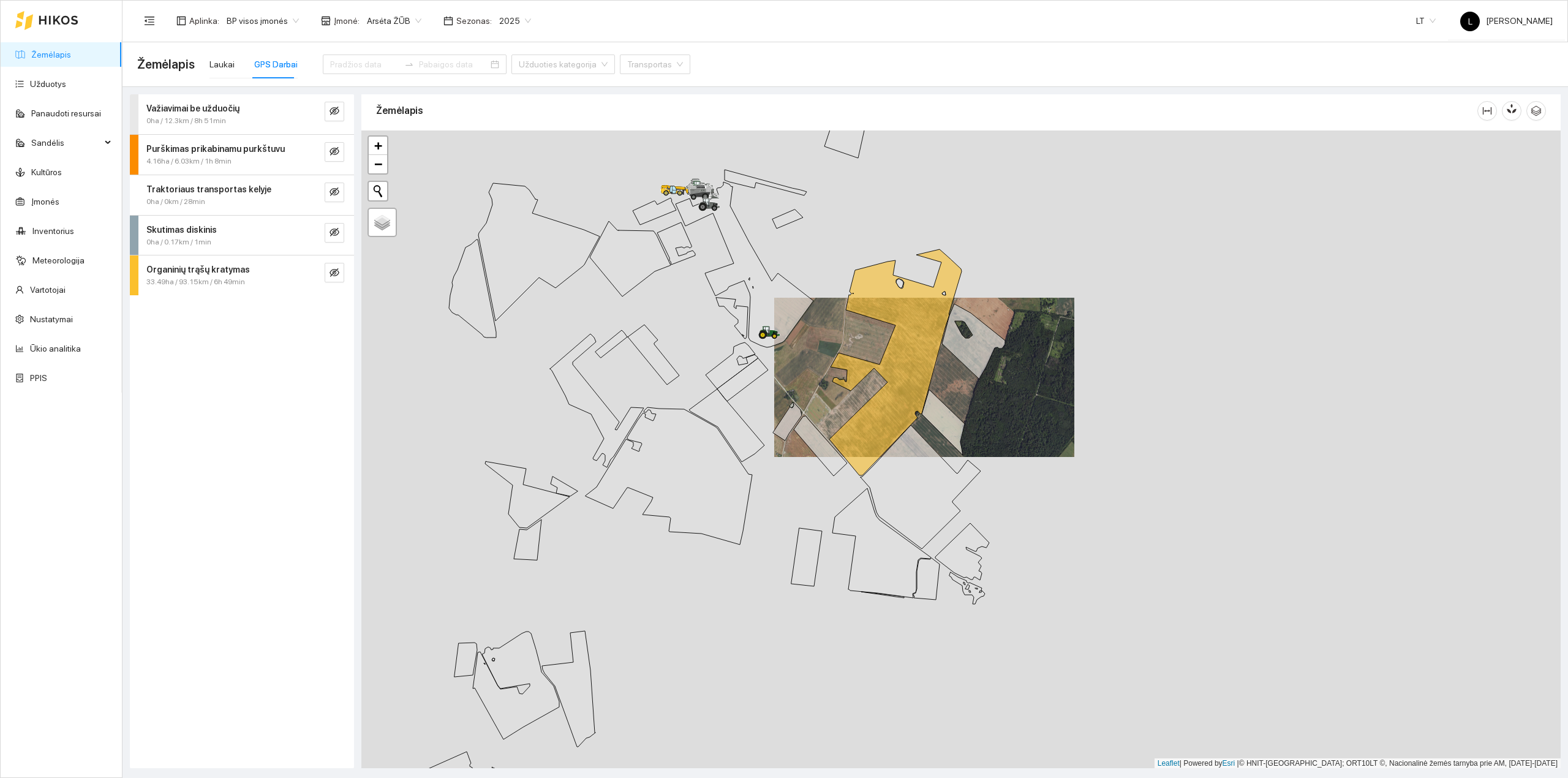
drag, startPoint x: 846, startPoint y: 378, endPoint x: 838, endPoint y: 424, distance: 46.7
click at [838, 424] on div at bounding box center [961, 450] width 1199 height 638
